Goal: Information Seeking & Learning: Learn about a topic

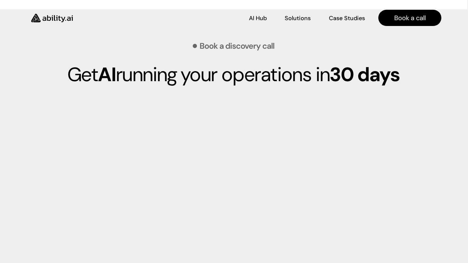
scroll to position [1786, 1]
drag, startPoint x: 192, startPoint y: 42, endPoint x: 412, endPoint y: 85, distance: 223.8
click at [412, 85] on div "Book a discovery call Get AI running your operations [DATE]" at bounding box center [233, 52] width 429 height 84
copy div "Book a discovery call Get AI running your operations [DATE]"
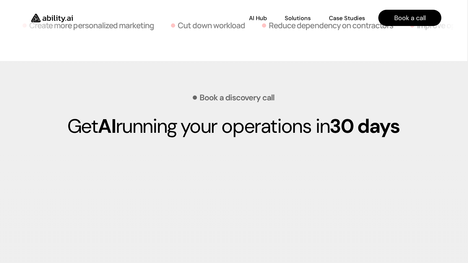
scroll to position [1735, 1]
copy div "Book a discovery call Get AI running your operations [DATE]"
click at [408, 133] on p "Get AI running your operations [DATE]" at bounding box center [233, 126] width 429 height 23
drag, startPoint x: 414, startPoint y: 128, endPoint x: 182, endPoint y: 96, distance: 234.9
click at [182, 96] on div "Book a discovery call Get AI running your operations in 30 days" at bounding box center [233, 103] width 429 height 84
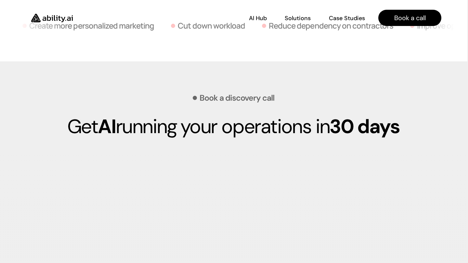
copy div "Book a discovery call Get AI running your operations in 30 days"
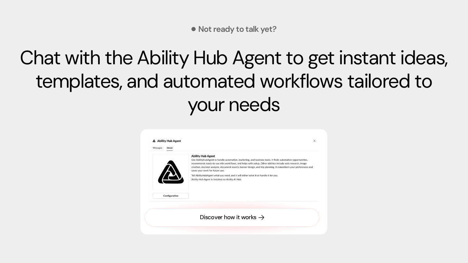
click at [238, 218] on div "Discover how it works" at bounding box center [228, 217] width 56 height 8
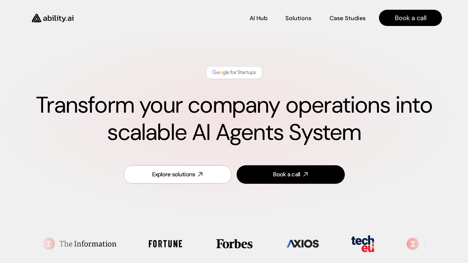
scroll to position [0, 0]
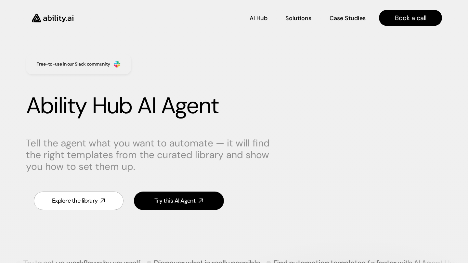
click at [66, 12] on img at bounding box center [52, 18] width 53 height 20
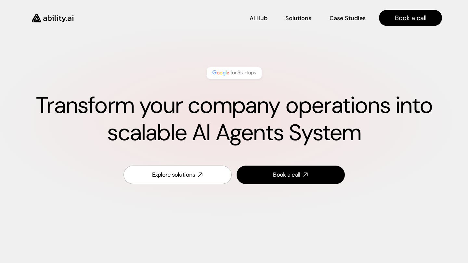
click at [63, 19] on img at bounding box center [52, 18] width 53 height 20
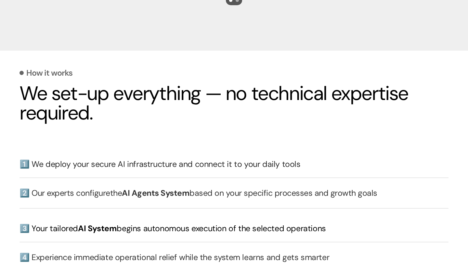
scroll to position [1389, 0]
